Goal: Task Accomplishment & Management: Manage account settings

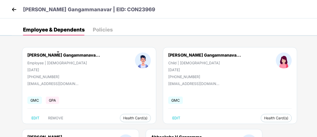
scroll to position [39, 0]
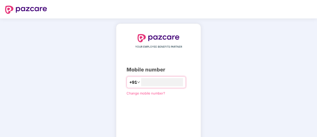
type input "**"
type input "**********"
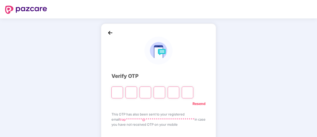
type input "*"
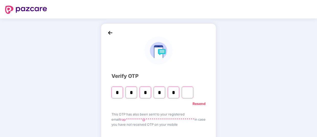
drag, startPoint x: 184, startPoint y: 90, endPoint x: 47, endPoint y: 77, distance: 138.1
click at [47, 77] on div "**********" at bounding box center [158, 92] width 317 height 148
click at [136, 93] on div "* * * * *" at bounding box center [152, 90] width 82 height 15
click at [129, 92] on input "*" at bounding box center [132, 92] width 12 height 12
type input "*"
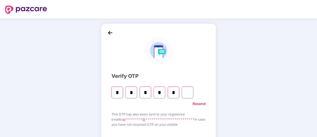
type input "*"
click at [172, 90] on input "Digit 5" at bounding box center [174, 92] width 12 height 12
type input "*"
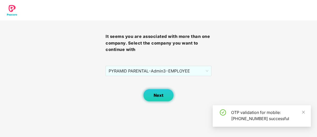
click at [166, 97] on button "Next" at bounding box center [158, 95] width 31 height 13
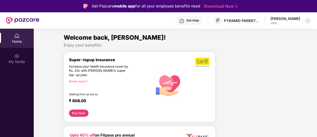
click at [306, 19] on img at bounding box center [308, 20] width 4 height 4
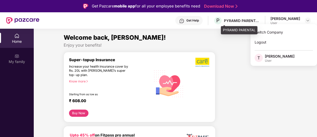
click at [243, 20] on div "PYRAMID PARENTAL" at bounding box center [242, 20] width 36 height 5
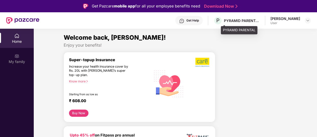
click at [260, 23] on div "P PYRAMID PARENTAL" at bounding box center [236, 20] width 46 height 9
click at [260, 22] on div "PYRAMID PARENTAL" at bounding box center [242, 20] width 36 height 5
click at [287, 20] on div "[PERSON_NAME]" at bounding box center [285, 18] width 30 height 5
click at [242, 26] on div "Get Help P PYRAMID PARENTAL Trapti Omray User" at bounding box center [174, 20] width 271 height 16
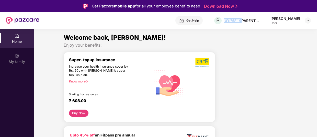
click at [242, 25] on div "Get Help P PYRAMID PARENTAL Trapti Omray User" at bounding box center [174, 20] width 271 height 16
click at [198, 20] on div "Get Help" at bounding box center [192, 20] width 13 height 4
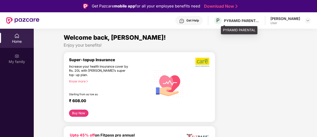
click at [252, 22] on div "PYRAMID PARENTAL" at bounding box center [242, 20] width 36 height 5
click at [256, 20] on div "PYRAMID PARENTAL" at bounding box center [242, 20] width 36 height 5
click at [260, 23] on div "PYRAMID PARENTAL" at bounding box center [242, 20] width 36 height 5
drag, startPoint x: 267, startPoint y: 23, endPoint x: 86, endPoint y: 19, distance: 180.5
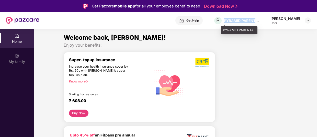
click at [260, 22] on div "PYRAMID PARENTAL" at bounding box center [242, 20] width 36 height 5
click at [260, 19] on div "PYRAMID PARENTAL" at bounding box center [242, 20] width 36 height 5
click at [237, 21] on div "PYRAMID PARENTAL" at bounding box center [242, 20] width 36 height 5
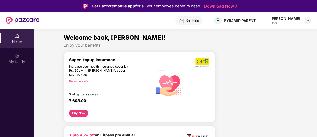
click at [308, 20] on img at bounding box center [308, 20] width 4 height 4
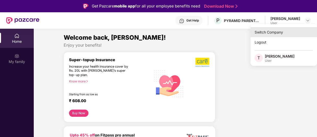
click at [268, 29] on div "Switch Company" at bounding box center [283, 32] width 66 height 10
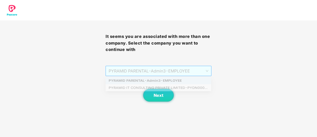
click at [196, 73] on span "PYRAMID PARENTAL - Admin3 - EMPLOYEE" at bounding box center [158, 71] width 99 height 10
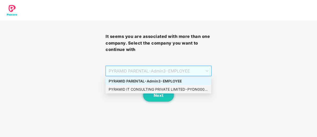
click at [186, 88] on div "PYRAMID IT CONSULTING PRIVATE LIMITED - PYDN00007 - ADMIN" at bounding box center [158, 89] width 99 height 6
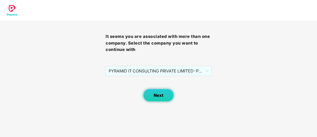
click at [166, 93] on button "Next" at bounding box center [158, 95] width 31 height 13
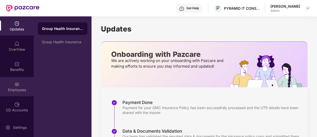
click at [13, 86] on div "Employees" at bounding box center [17, 86] width 34 height 19
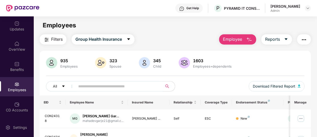
click at [94, 85] on input "text" at bounding box center [116, 86] width 77 height 8
click at [115, 89] on input "text" at bounding box center [116, 86] width 77 height 8
paste input "********"
type input "********"
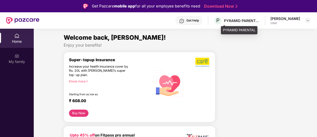
click at [250, 21] on div "PYRAMID PARENTAL" at bounding box center [242, 20] width 36 height 5
click at [260, 21] on div "PYRAMID PARENTAL" at bounding box center [242, 20] width 36 height 5
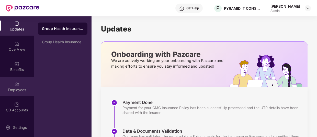
click at [19, 85] on div "Employees" at bounding box center [17, 86] width 34 height 19
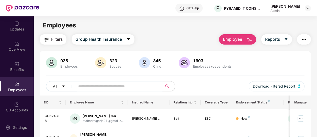
click at [108, 83] on input "text" at bounding box center [116, 86] width 77 height 8
paste input "********"
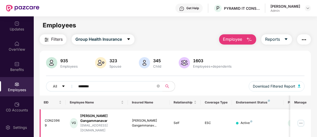
click at [301, 122] on img at bounding box center [301, 123] width 8 height 8
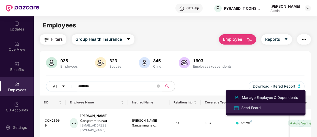
click at [255, 109] on div "Send Ecard" at bounding box center [250, 108] width 21 height 6
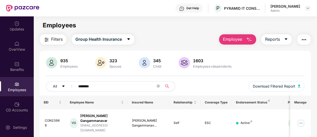
click at [124, 83] on input "********" at bounding box center [116, 86] width 77 height 8
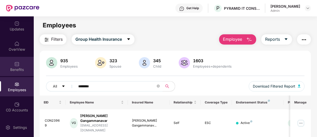
drag, startPoint x: 112, startPoint y: 85, endPoint x: 2, endPoint y: 70, distance: 112.0
click at [2, 70] on div "Updates OverView Benefits Employees CD Accounts Claims Stepathon New Challenge …" at bounding box center [158, 76] width 317 height 120
paste input "text"
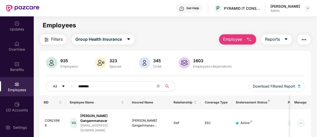
type input "********"
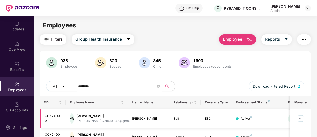
click at [301, 117] on img at bounding box center [301, 118] width 8 height 8
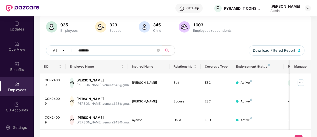
scroll to position [46, 0]
